Goal: Task Accomplishment & Management: Manage account settings

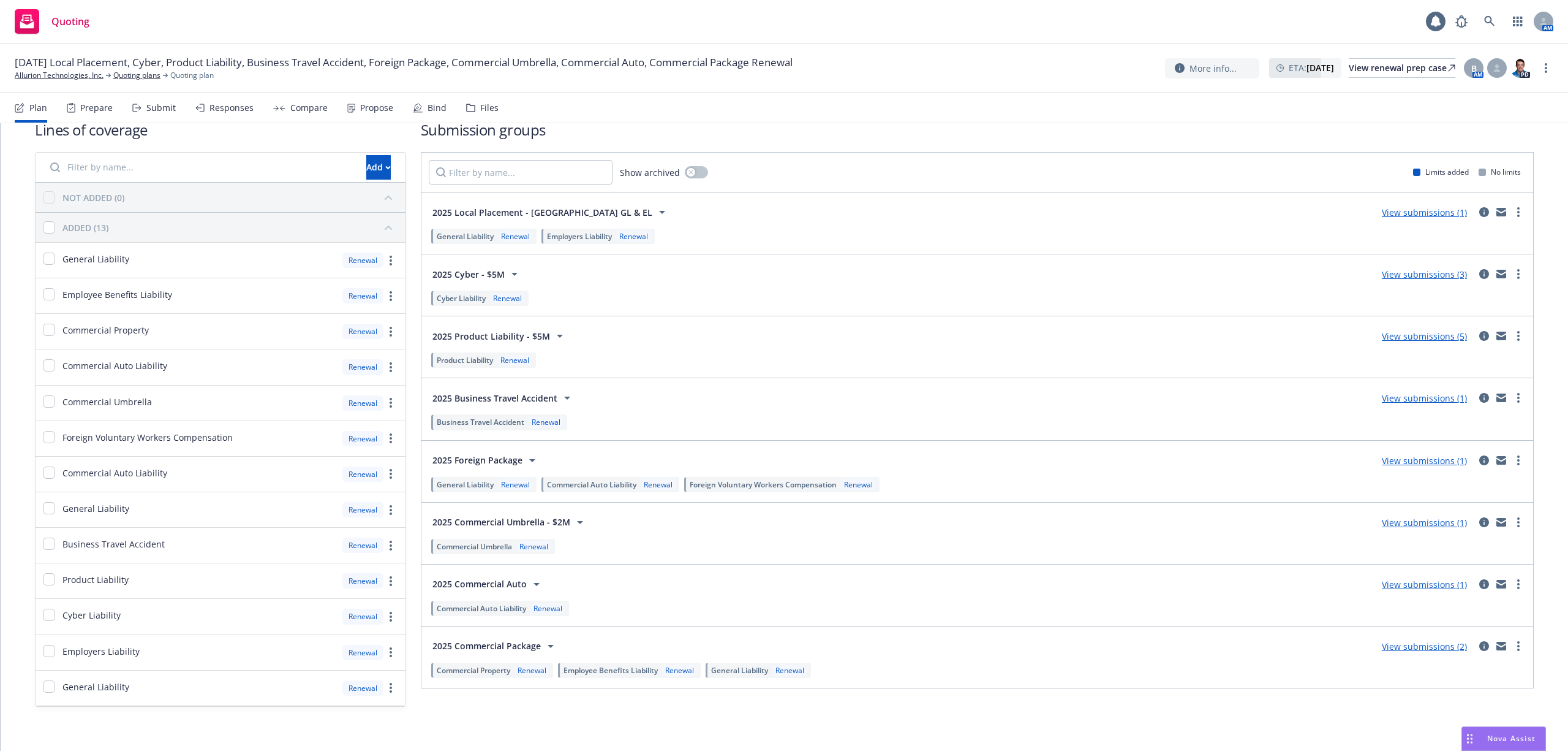
scroll to position [37, 0]
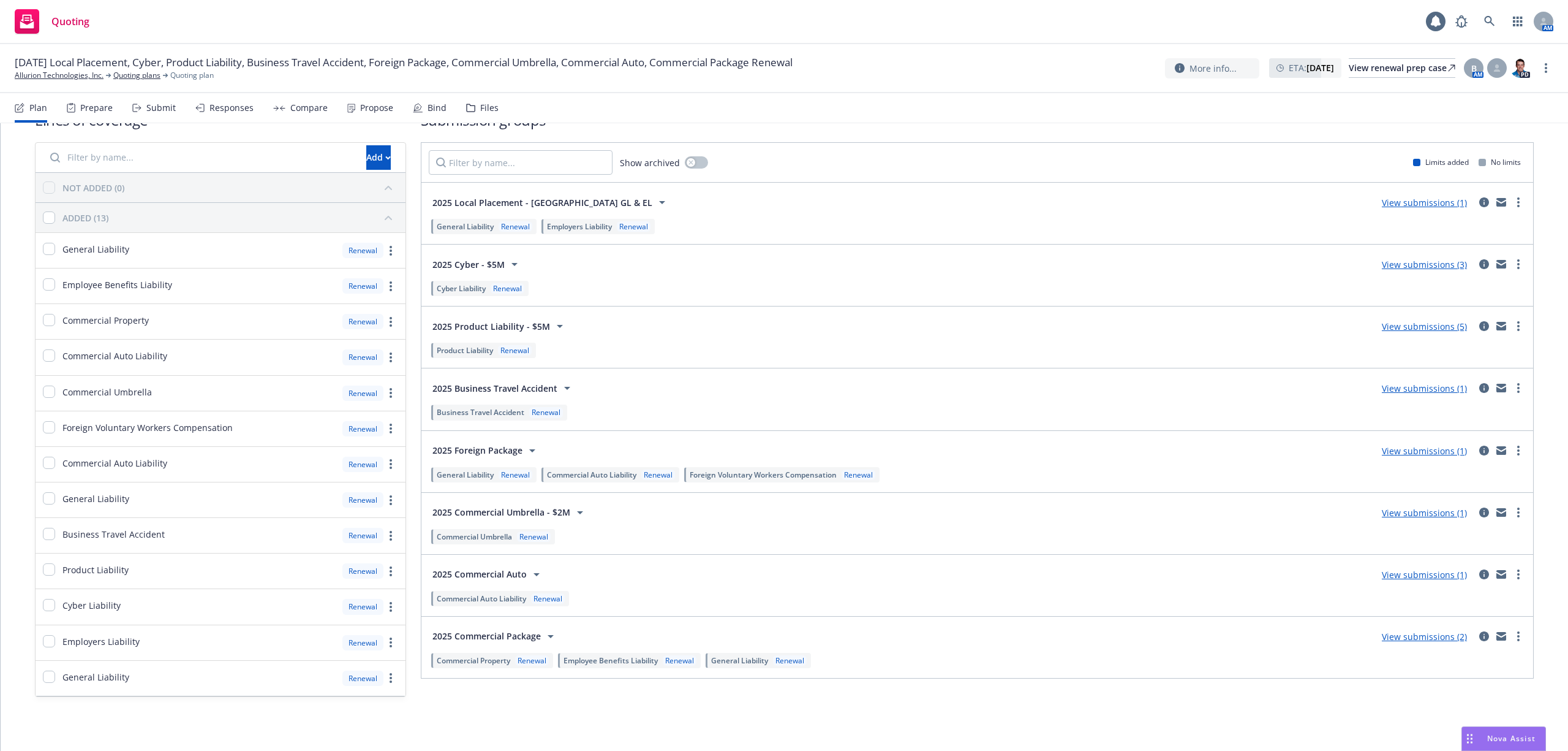
click at [516, 666] on span "Renewal" at bounding box center [530, 660] width 38 height 10
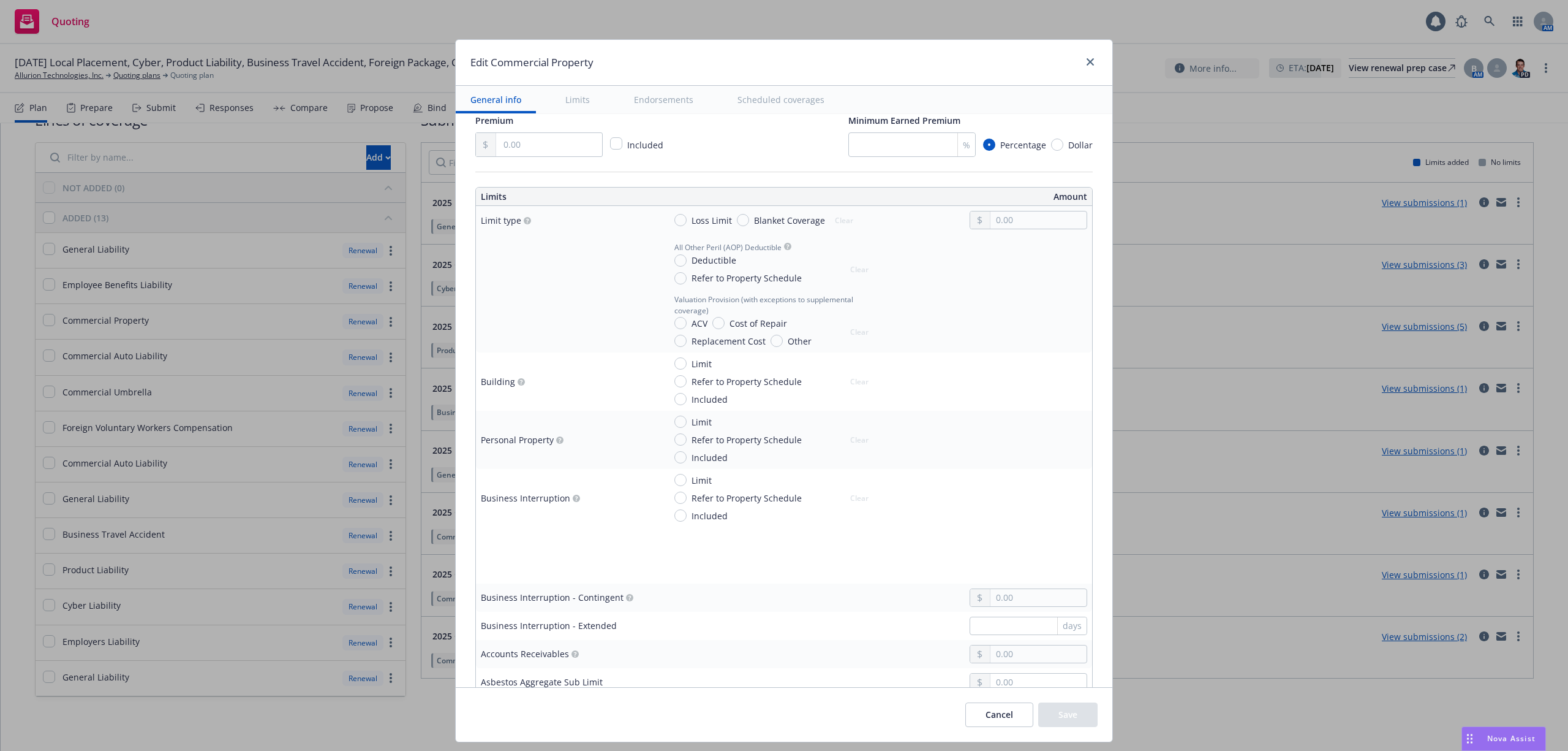
scroll to position [0, 0]
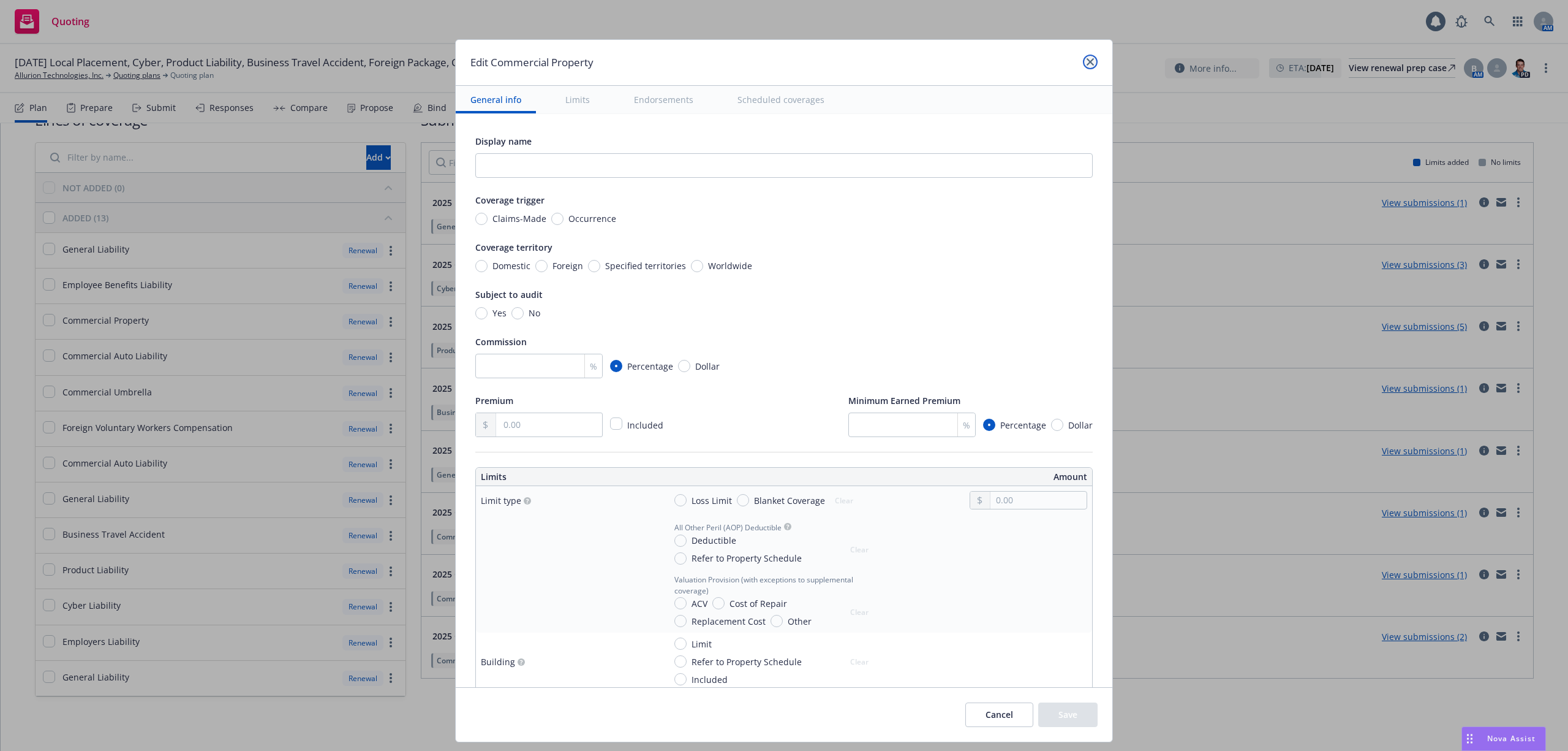
click at [1087, 64] on icon "close" at bounding box center [1090, 62] width 7 height 7
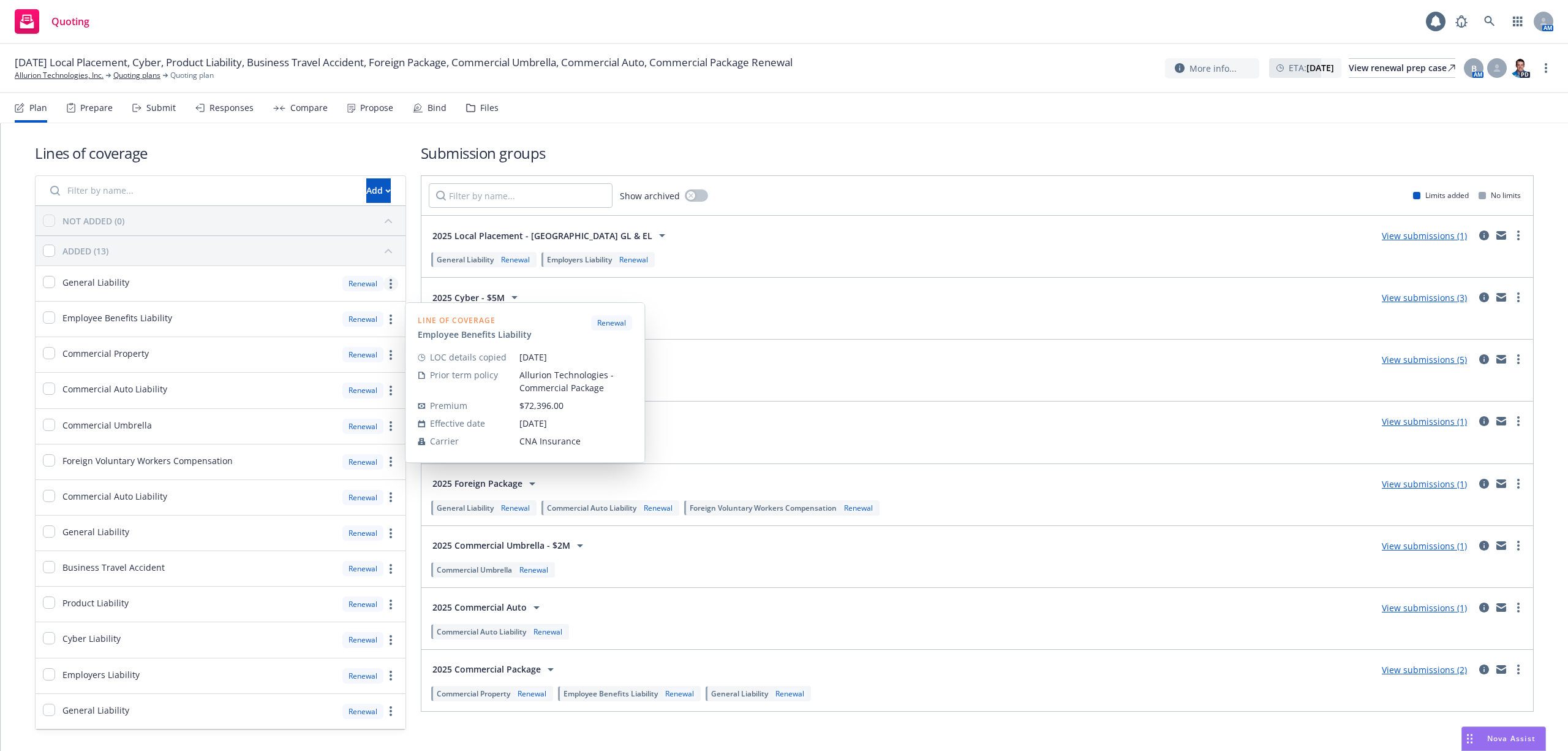
click at [388, 283] on link "more" at bounding box center [391, 284] width 15 height 15
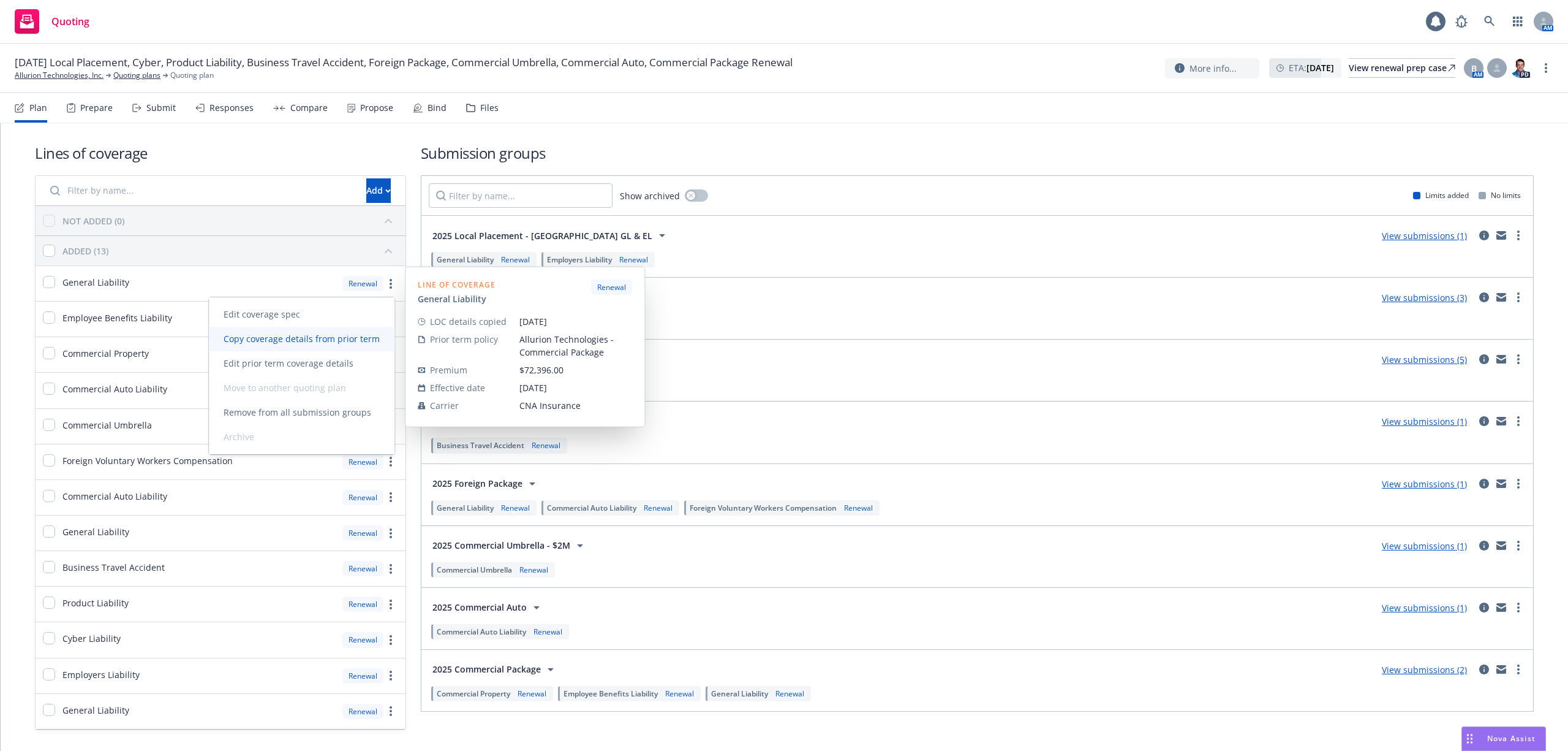
click at [312, 341] on span "Copy coverage details from prior term" at bounding box center [301, 339] width 186 height 12
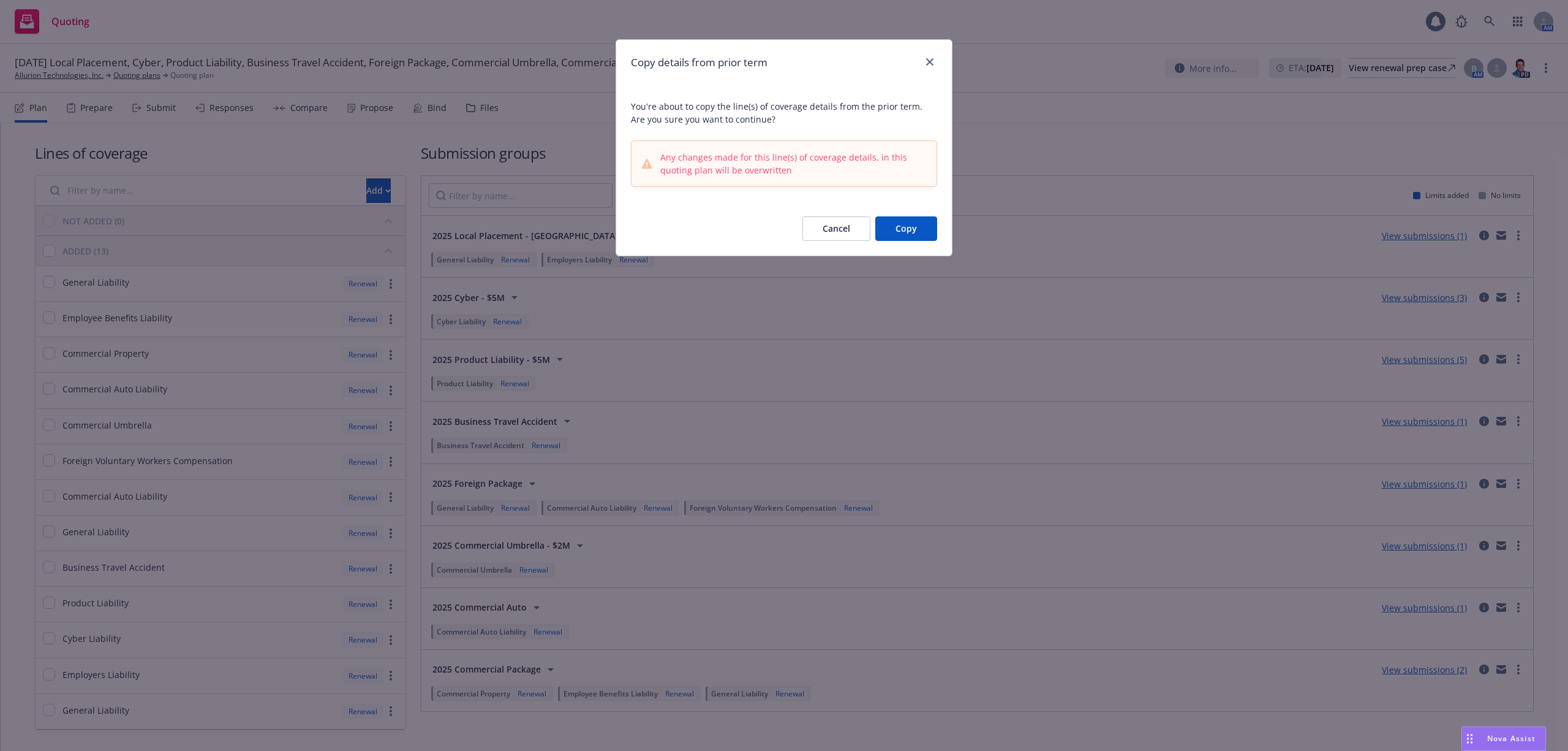
click at [817, 229] on button "Cancel" at bounding box center [837, 228] width 68 height 24
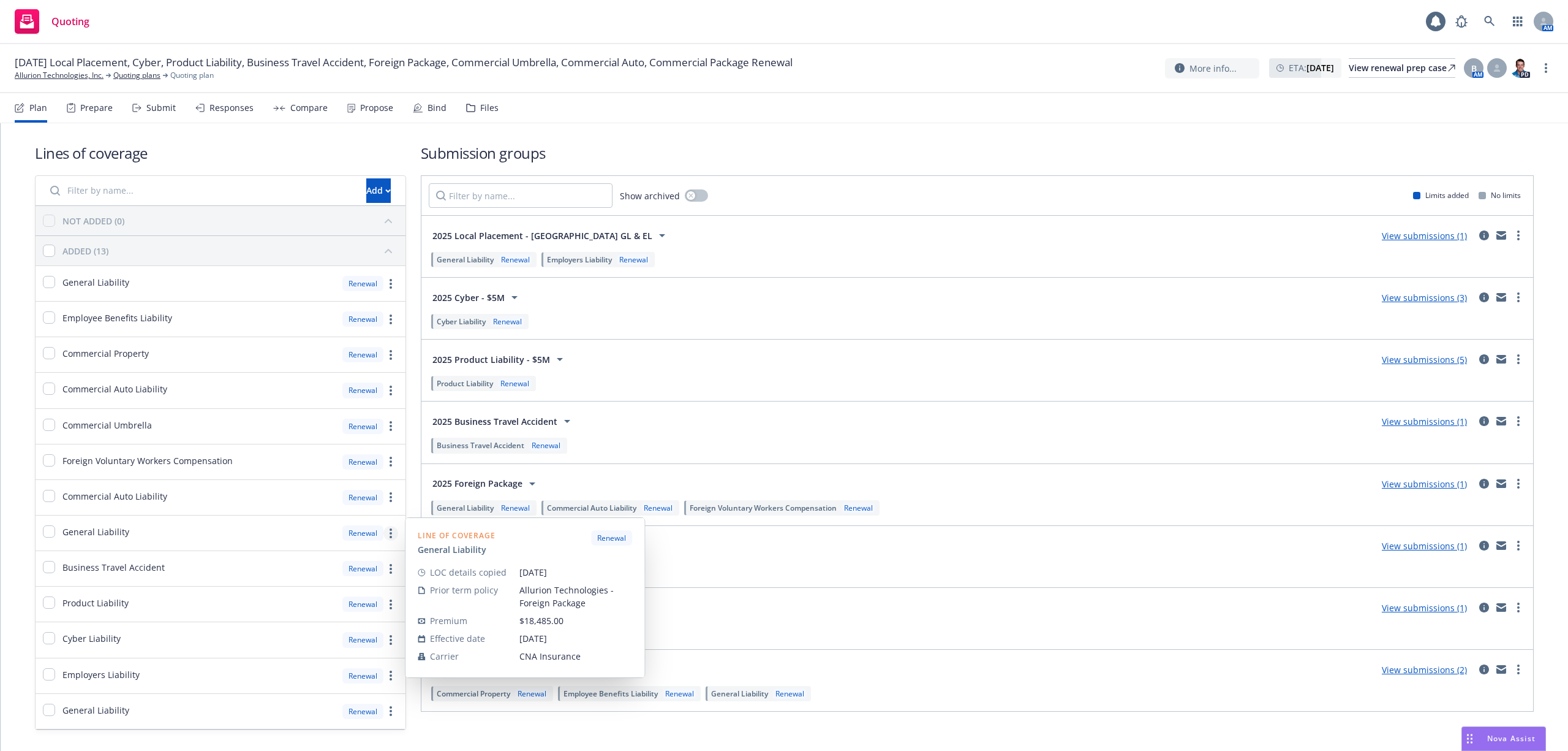
click at [388, 534] on link "more" at bounding box center [391, 533] width 15 height 15
click at [312, 590] on span "Copy coverage details from prior term" at bounding box center [301, 590] width 186 height 12
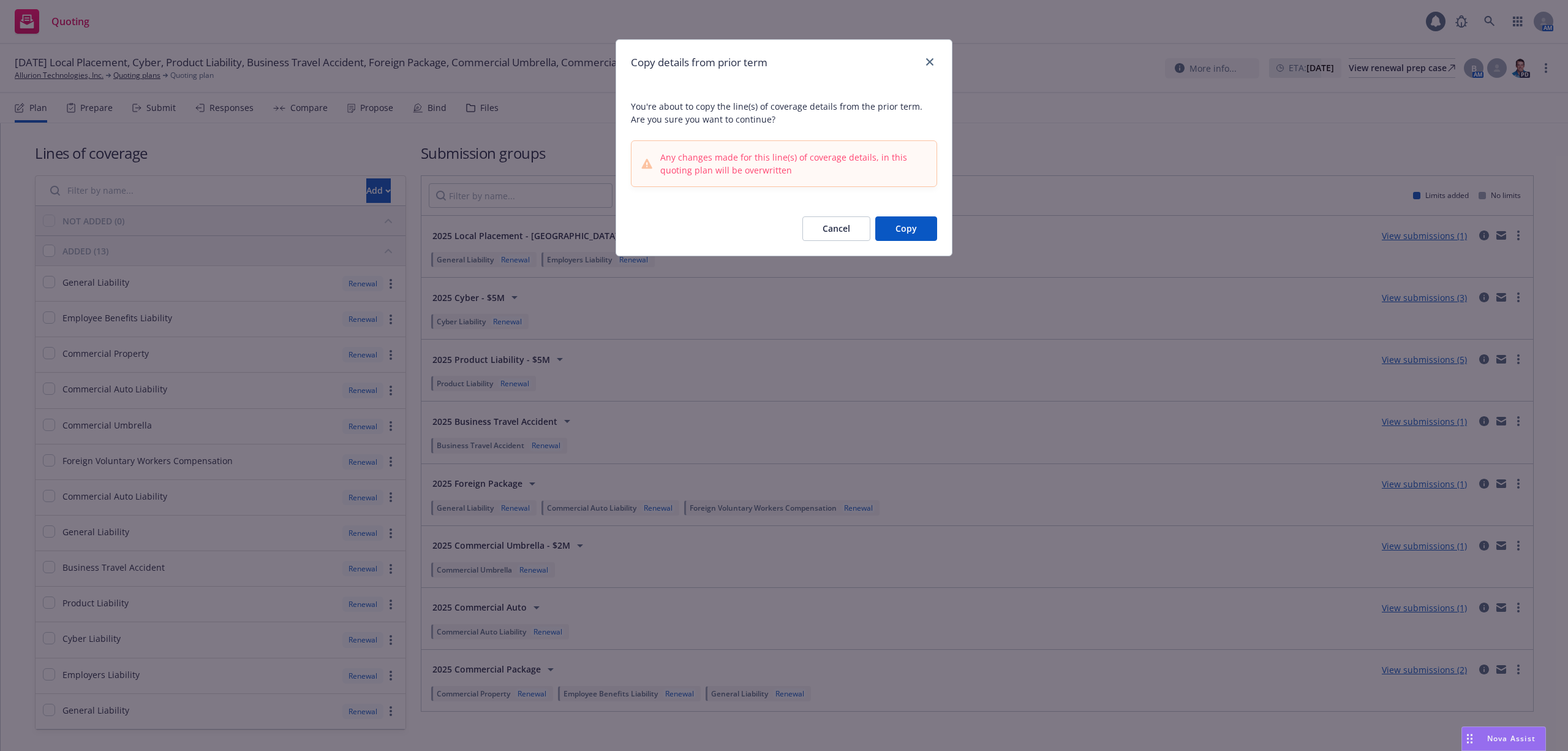
click at [851, 226] on button "Cancel" at bounding box center [837, 228] width 68 height 24
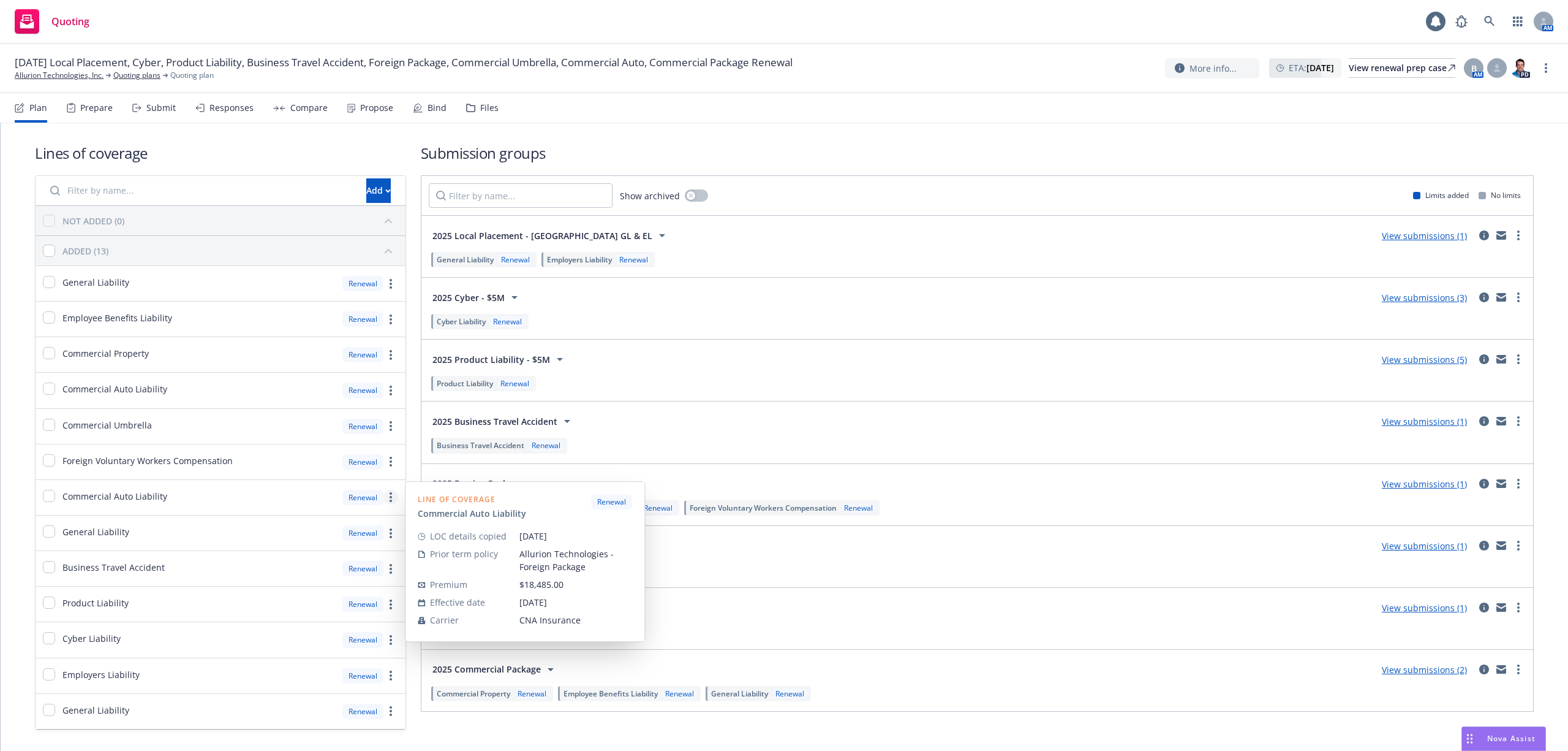
click at [384, 498] on link "more" at bounding box center [391, 497] width 15 height 15
click at [297, 568] on link "Edit prior term coverage details" at bounding box center [301, 578] width 186 height 24
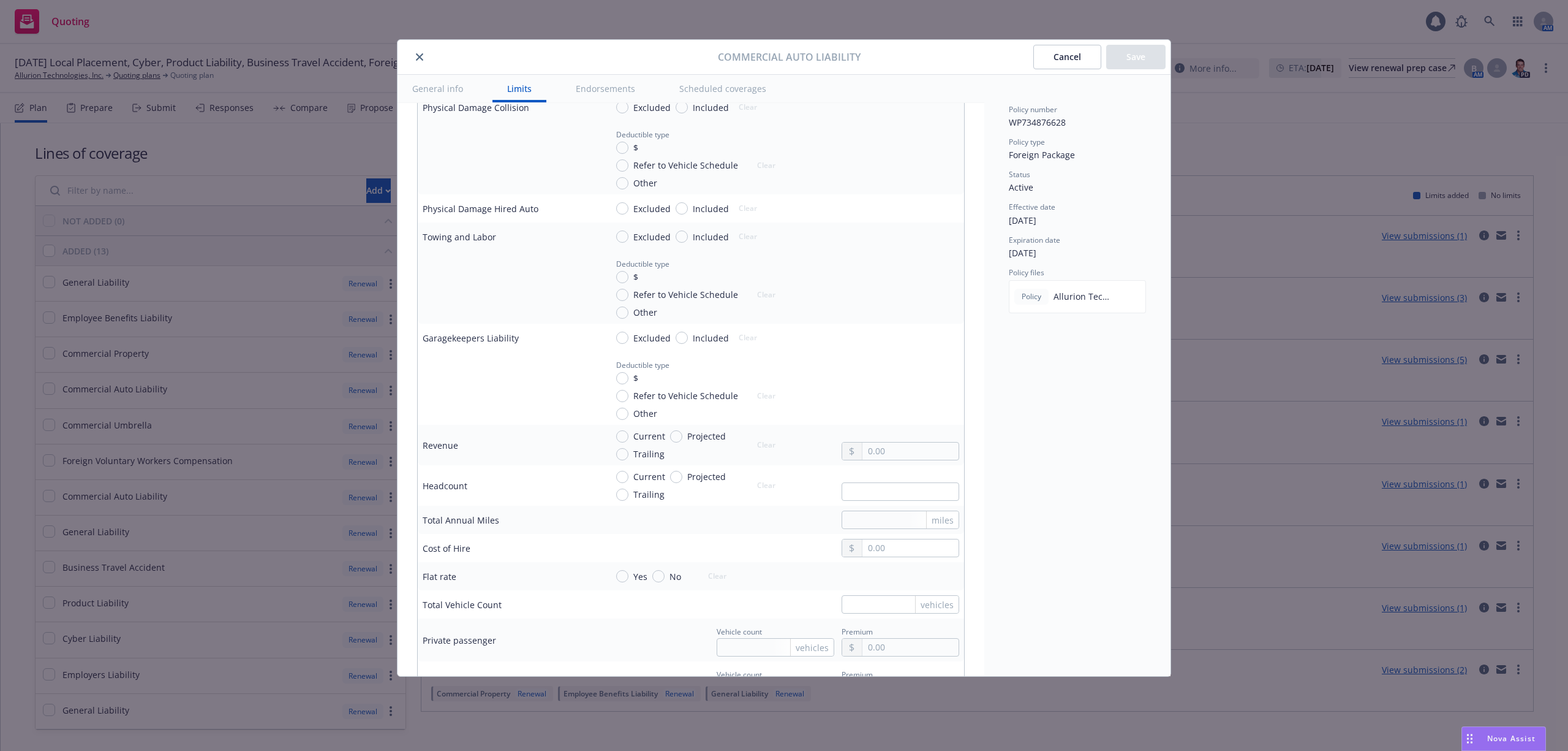
scroll to position [1144, 0]
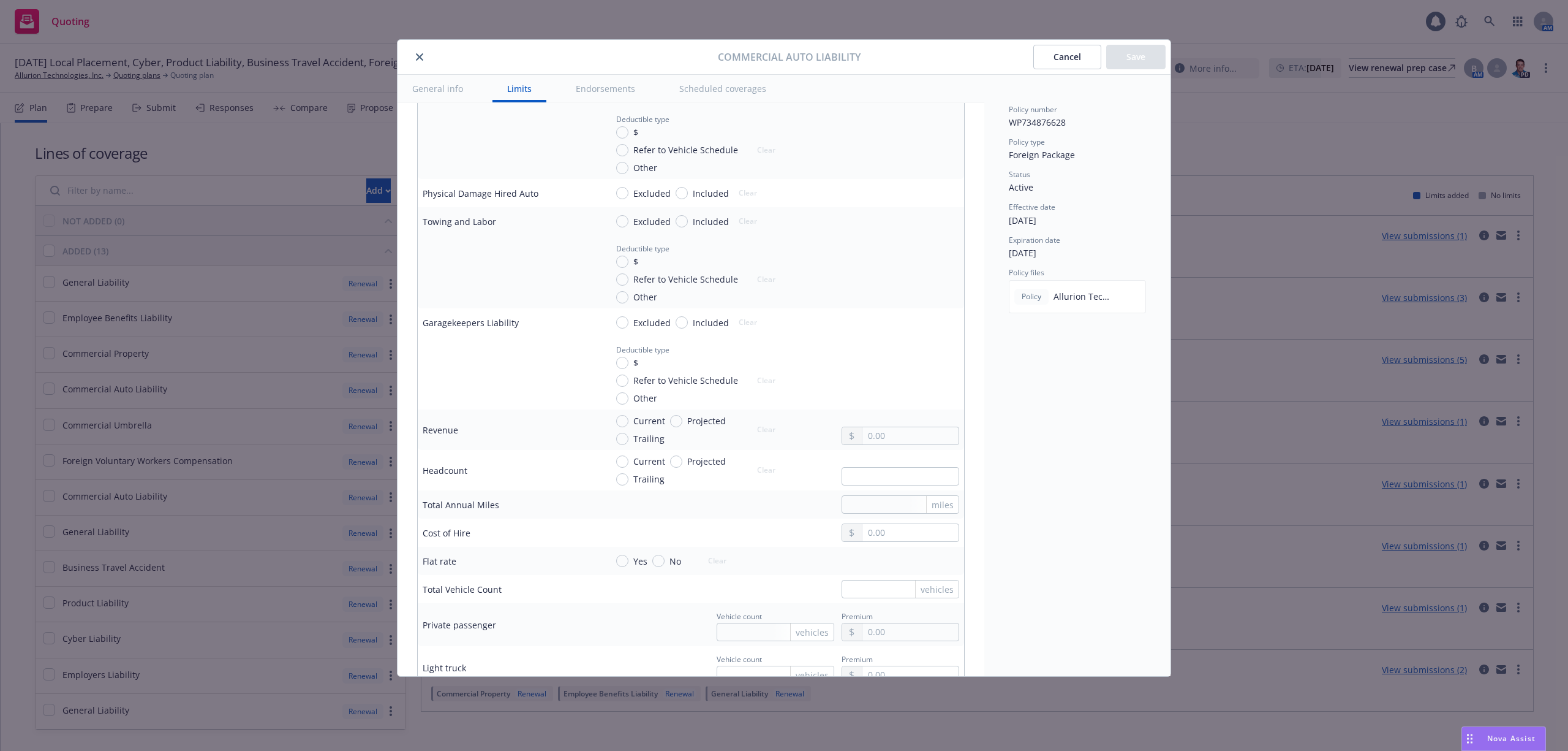
click at [1047, 66] on button "Cancel" at bounding box center [1067, 56] width 68 height 24
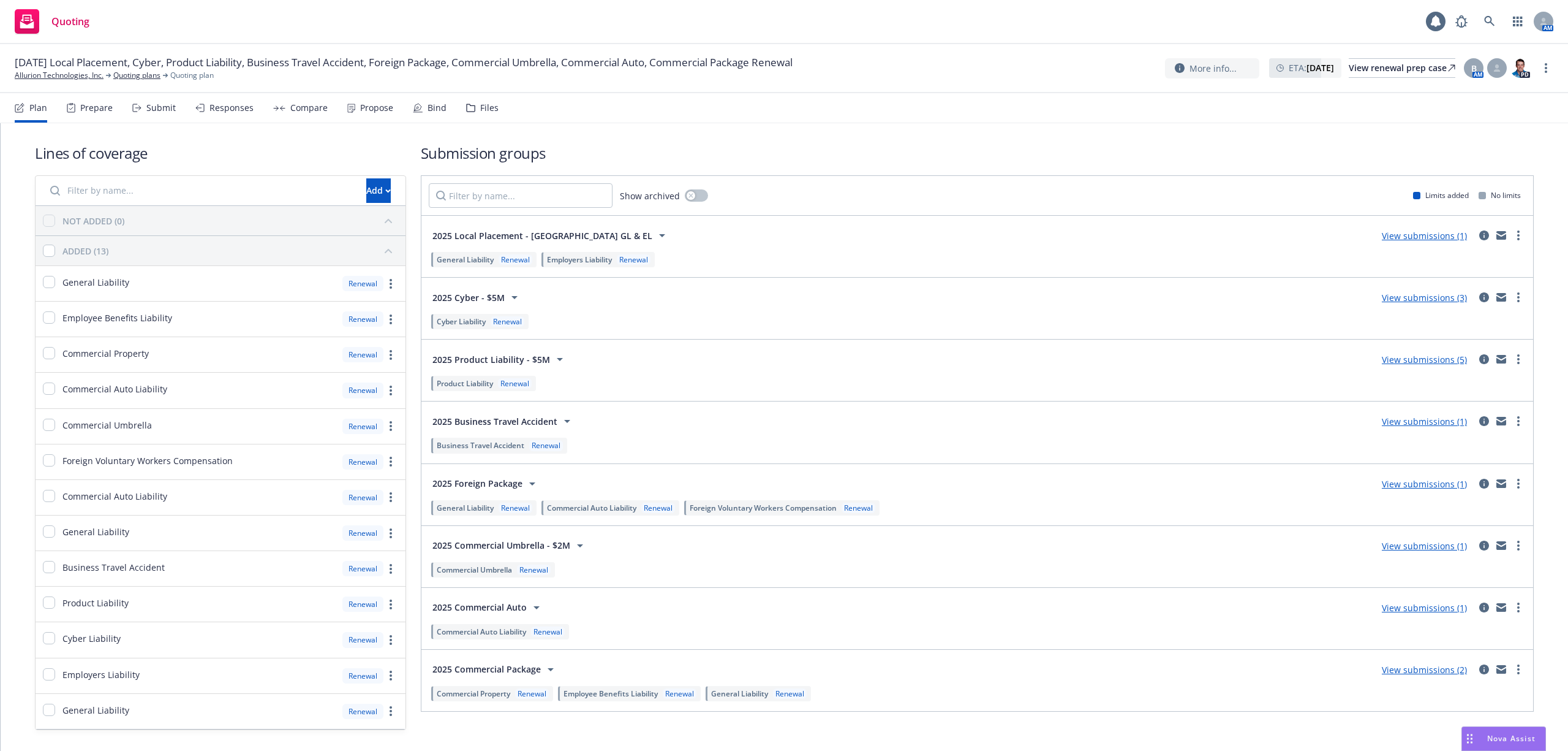
click at [505, 261] on div "Renewal" at bounding box center [516, 260] width 34 height 10
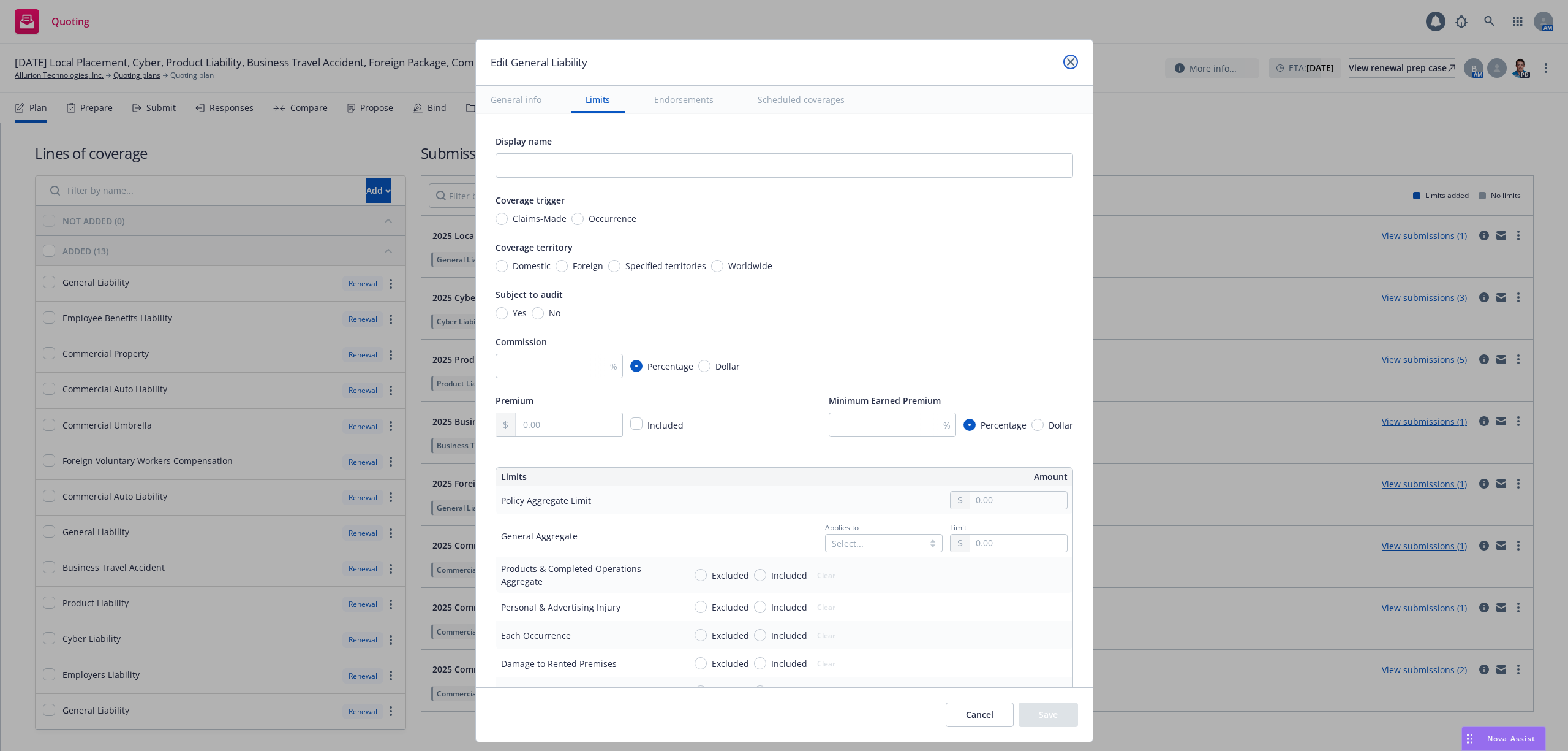
click at [1072, 61] on icon "close" at bounding box center [1071, 62] width 7 height 7
